Goal: Check status: Check status

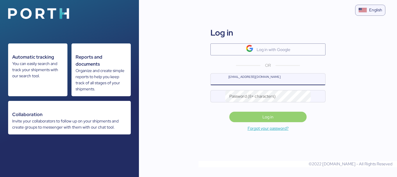
type input "[EMAIL_ADDRESS][DOMAIN_NAME]"
click at [251, 118] on span "Log in" at bounding box center [268, 117] width 68 height 8
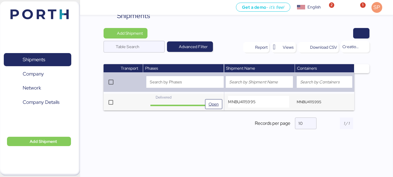
scroll to position [21, 0]
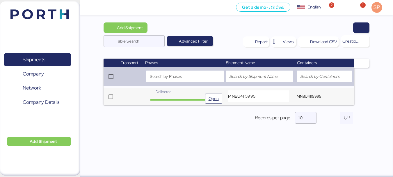
click at [187, 90] on div "Delivered" at bounding box center [181, 92] width 63 height 6
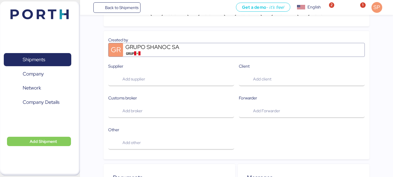
scroll to position [175, 0]
